Goal: Task Accomplishment & Management: Use online tool/utility

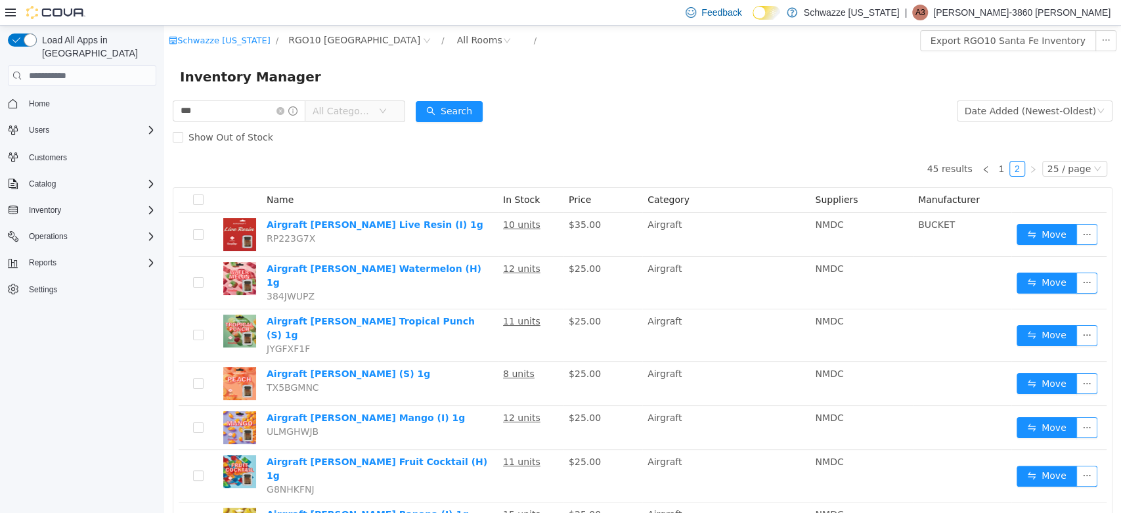
scroll to position [380, 0]
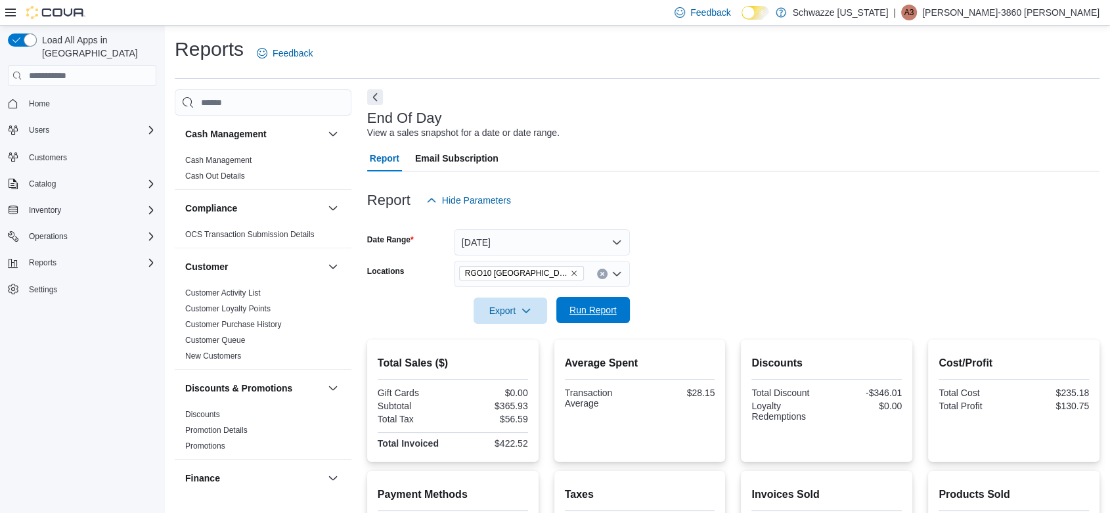
click at [610, 309] on span "Run Report" at bounding box center [592, 309] width 47 height 13
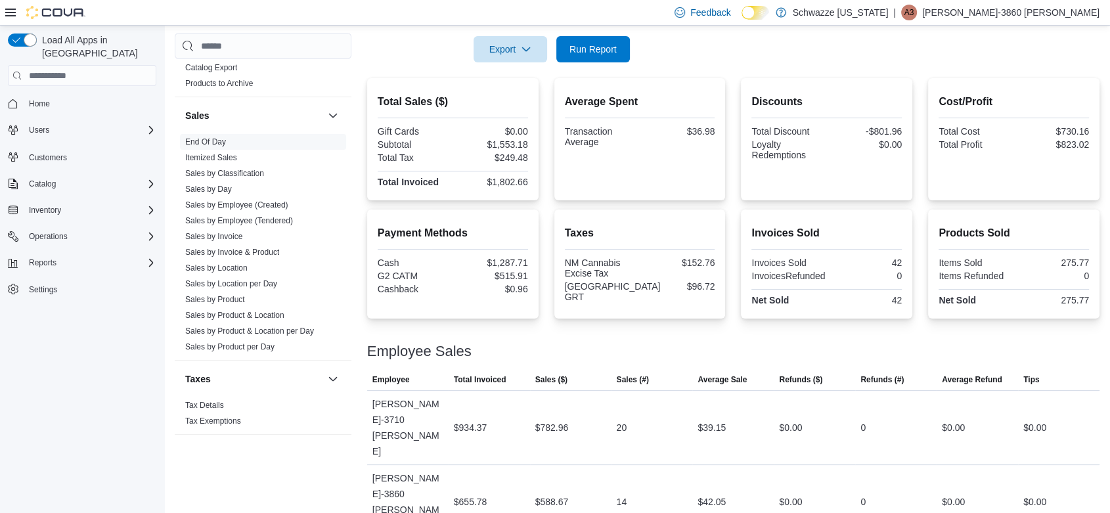
scroll to position [881, 0]
click at [233, 264] on link "Sales by Location" at bounding box center [216, 264] width 62 height 9
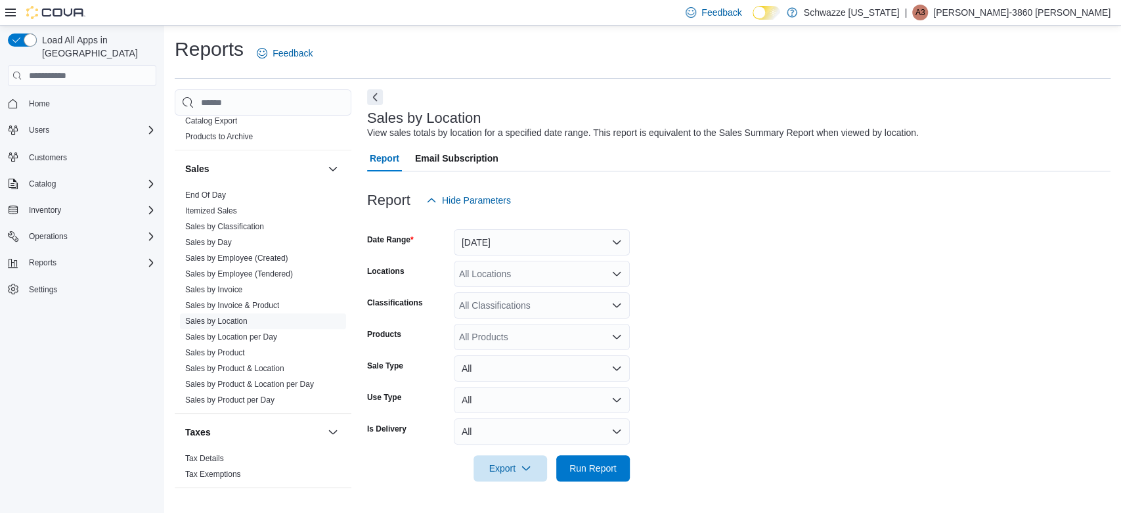
click at [504, 224] on div at bounding box center [738, 221] width 743 height 16
click at [518, 240] on button "Yesterday" at bounding box center [542, 242] width 176 height 26
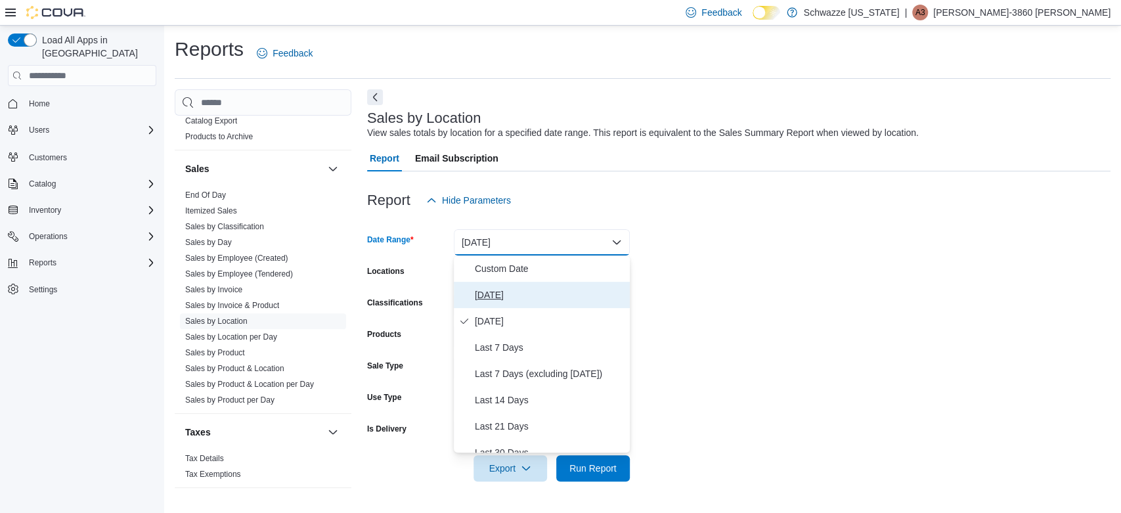
click at [502, 293] on span "Today" at bounding box center [550, 295] width 150 height 16
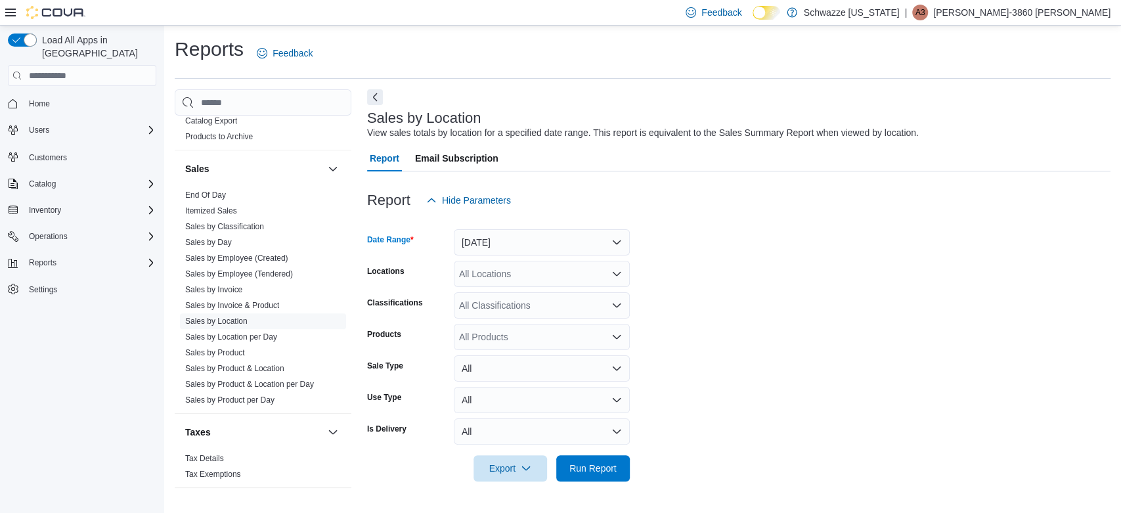
click at [531, 283] on div "All Locations" at bounding box center [542, 274] width 176 height 26
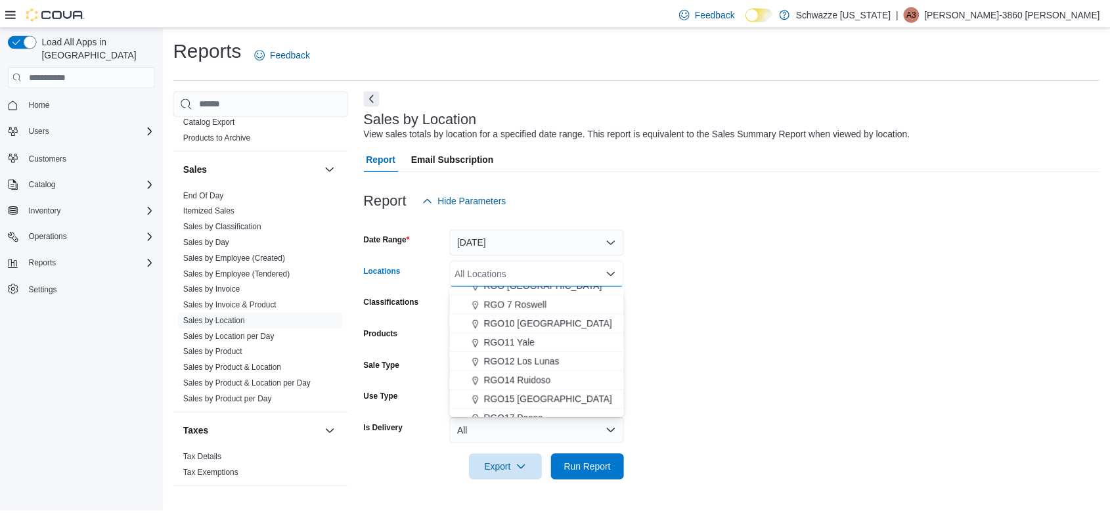
scroll to position [467, 0]
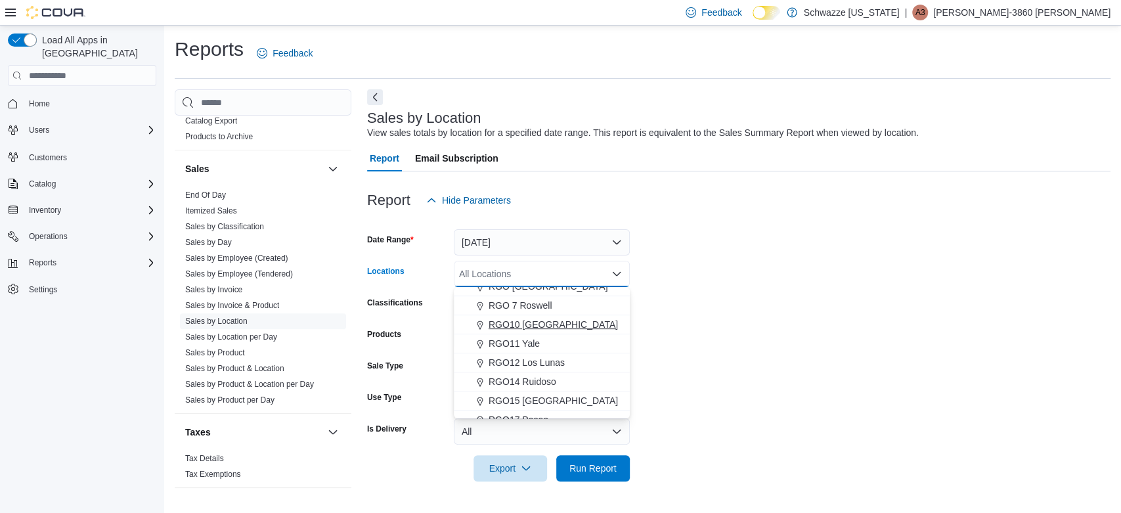
click at [510, 323] on span "RGO10 [GEOGRAPHIC_DATA]" at bounding box center [553, 324] width 129 height 13
click at [721, 384] on form "Date Range Today Locations RGO10 Santa Fe Combo box. Selected. RGO10 Santa Fe. …" at bounding box center [738, 347] width 743 height 268
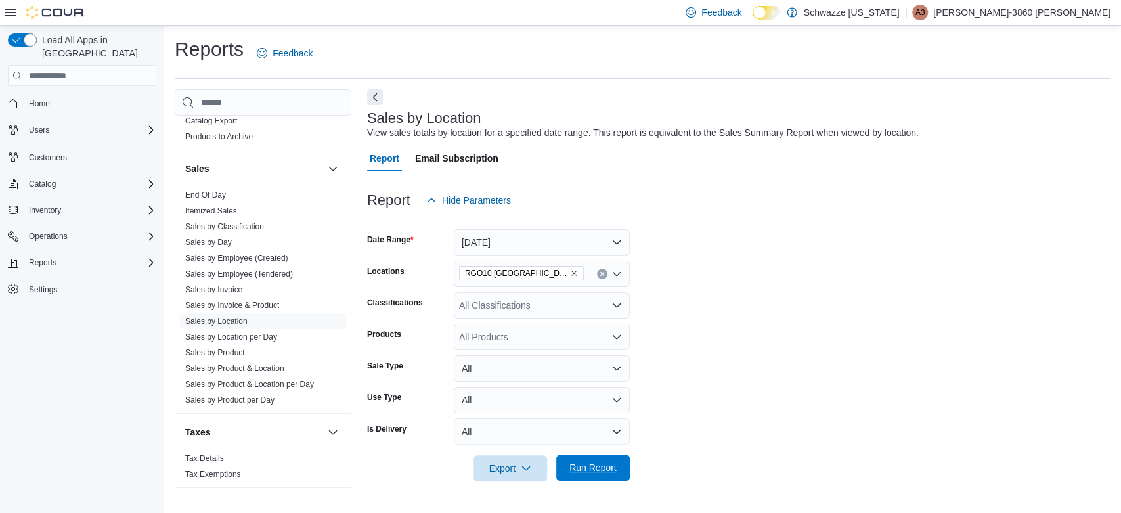
click at [608, 462] on span "Run Report" at bounding box center [592, 467] width 47 height 13
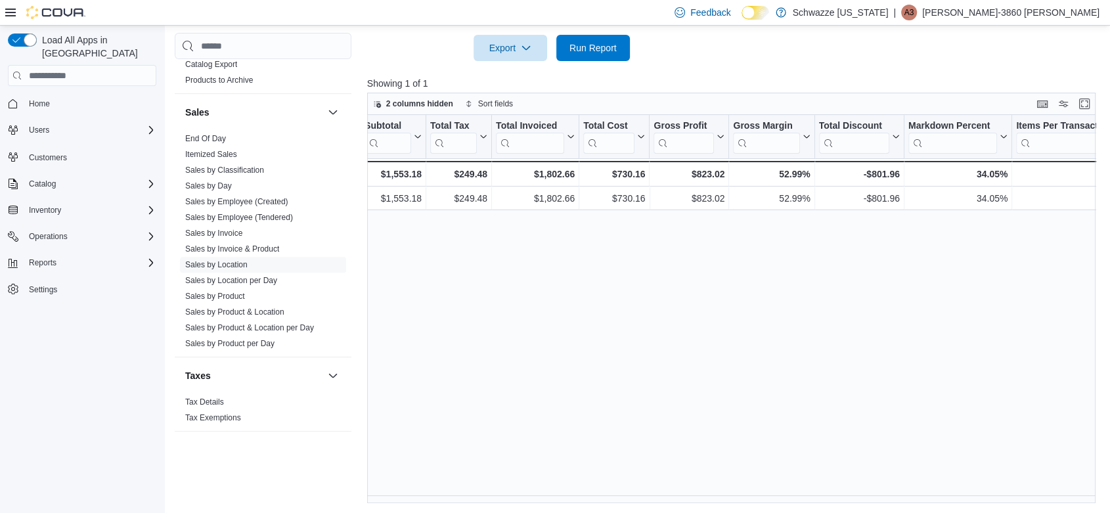
scroll to position [0, 487]
